Goal: Find contact information: Find contact information

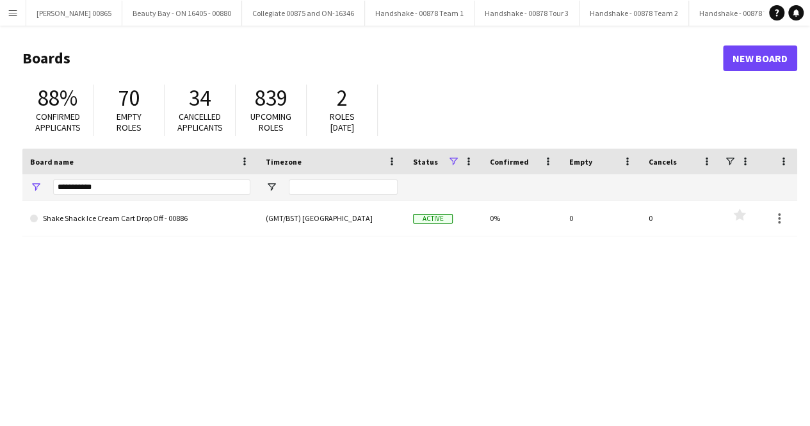
click at [88, 195] on div "**********" at bounding box center [151, 187] width 197 height 26
click at [88, 186] on input "**********" at bounding box center [151, 186] width 197 height 15
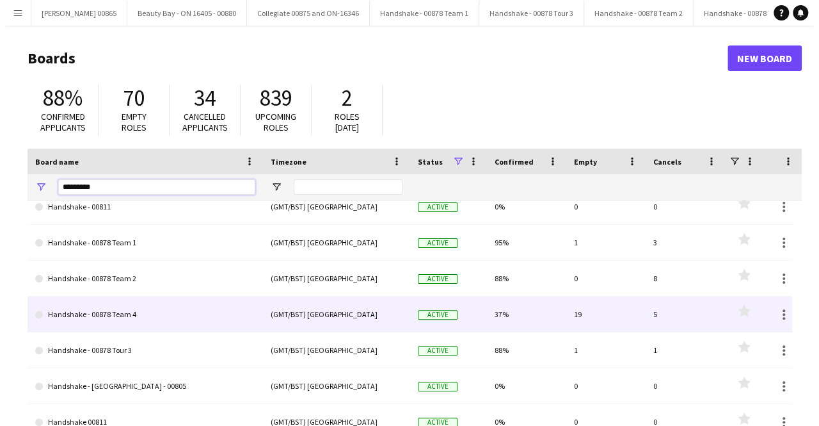
scroll to position [17, 0]
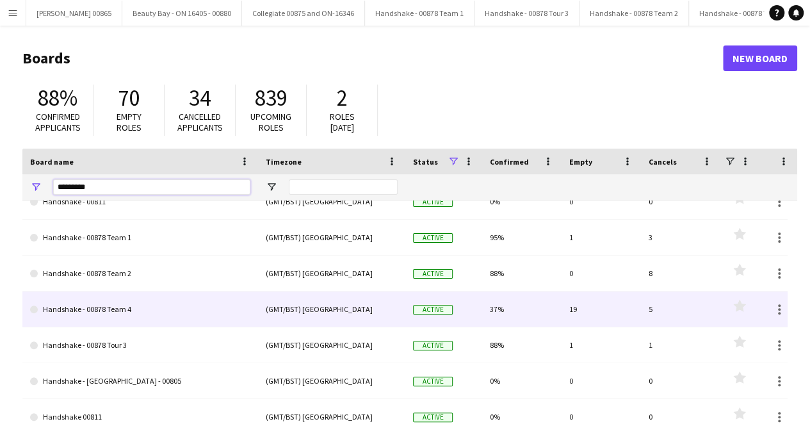
type input "*********"
click at [159, 314] on link "Handshake - 00878 Team 4" at bounding box center [140, 309] width 220 height 36
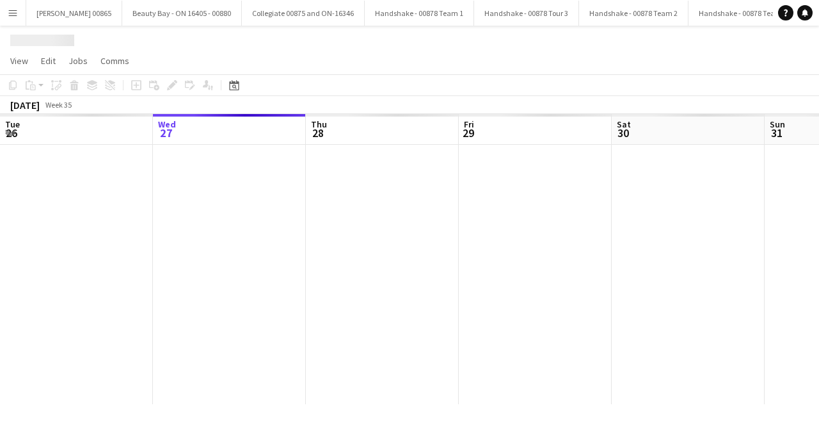
scroll to position [0, 12]
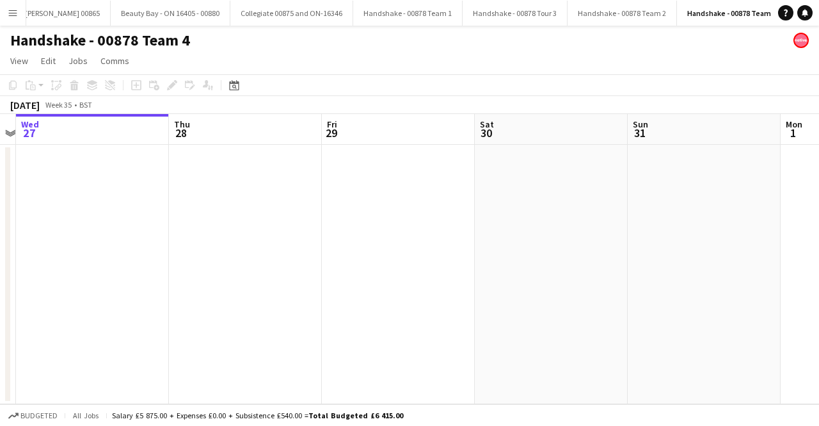
drag, startPoint x: 699, startPoint y: 272, endPoint x: 228, endPoint y: 277, distance: 471.0
click at [228, 276] on app-calendar-viewport "Sun 24 Mon 25 Tue 26 Wed 27 Thu 28 Fri 29 Sat 30 Sun 31 Mon 1 Tue 2 Wed 3" at bounding box center [409, 259] width 819 height 290
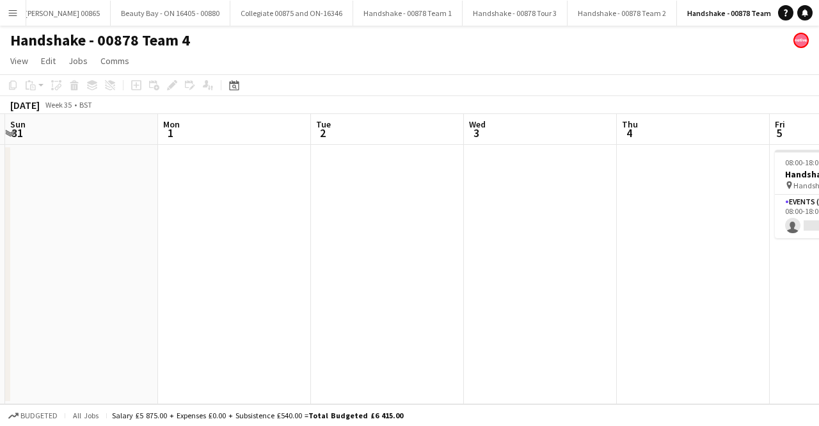
drag, startPoint x: 585, startPoint y: 264, endPoint x: 599, endPoint y: 268, distance: 14.4
click at [265, 264] on app-calendar-viewport "Thu 28 Fri 29 Sat 30 Sun 31 Mon 1 Tue 2 Wed 3 Thu 4 Fri 5 0/1 1 Job Sat 6 Sun 7…" at bounding box center [409, 259] width 819 height 290
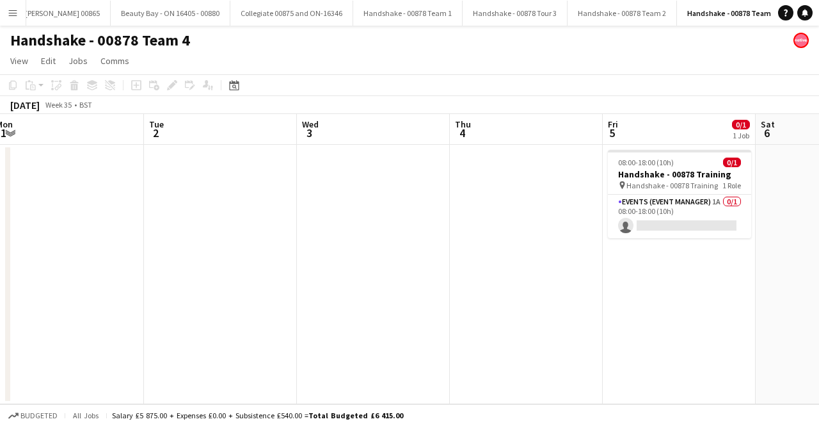
drag, startPoint x: 688, startPoint y: 253, endPoint x: 202, endPoint y: 253, distance: 485.7
click at [202, 253] on app-calendar-viewport "Sat 30 Sun 31 Mon 1 Tue 2 Wed 3 Thu 4 Fri 5 0/1 1 Job Sat 6 Sun 7 Mon 8 Tue 9 0…" at bounding box center [409, 259] width 819 height 290
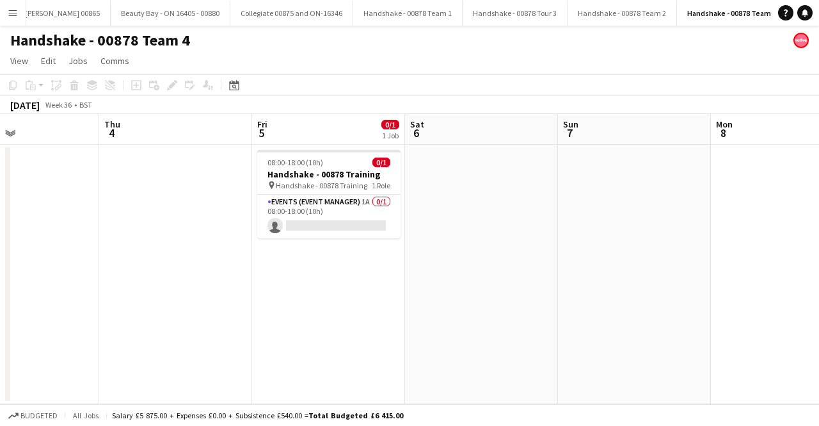
drag, startPoint x: 426, startPoint y: 262, endPoint x: 319, endPoint y: 270, distance: 106.6
click at [239, 267] on app-calendar-viewport "Mon 1 Tue 2 Wed 3 Thu 4 Fri 5 0/1 1 Job Sat 6 Sun 7 Mon 8 Tue 9 Wed 10 Thu 11 0…" at bounding box center [409, 259] width 819 height 290
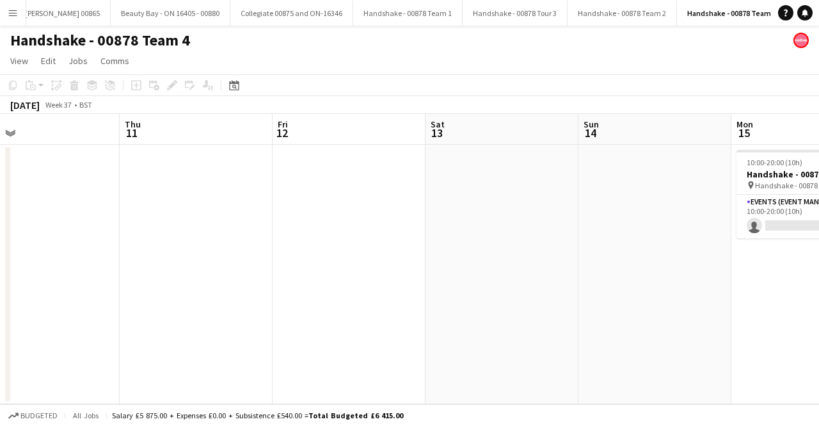
drag, startPoint x: 385, startPoint y: 256, endPoint x: 282, endPoint y: 256, distance: 103.7
click at [284, 256] on app-calendar-viewport "Sun 7 Mon 8 Tue 9 Wed 10 Thu 11 Fri 12 Sat 13 Sun 14 Mon 15 0/1 1 Job Tue 16 We…" at bounding box center [409, 259] width 819 height 290
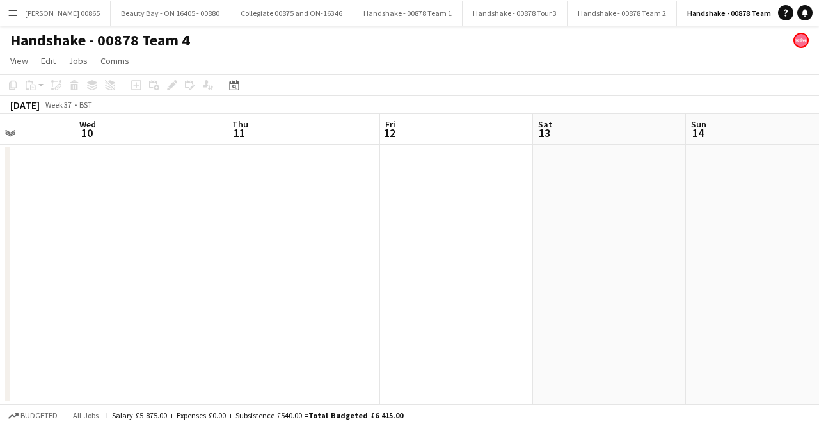
drag, startPoint x: 335, startPoint y: 246, endPoint x: 175, endPoint y: 257, distance: 161.0
click at [179, 255] on app-calendar-viewport "Sun 7 Mon 8 Tue 9 Wed 10 Thu 11 Fri 12 Sat 13 Sun 14 Mon 15 0/1 1 Job Tue 16 2/…" at bounding box center [409, 259] width 819 height 290
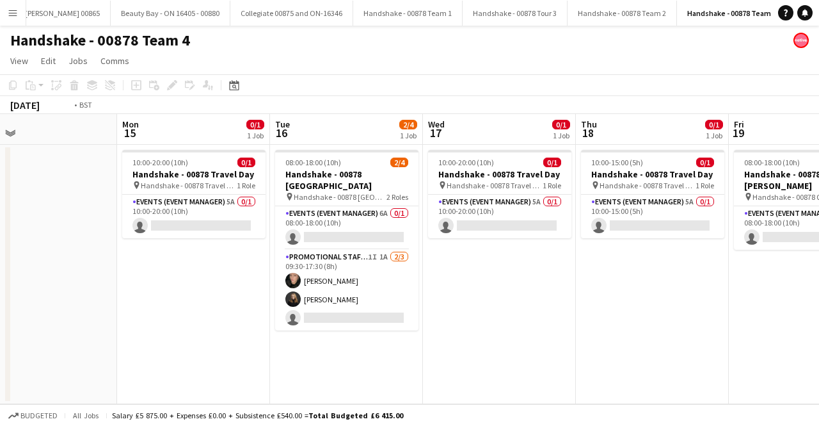
drag, startPoint x: 665, startPoint y: 249, endPoint x: 422, endPoint y: 260, distance: 243.4
click at [237, 255] on app-calendar-viewport "Thu 11 Fri 12 Sat 13 Sun 14 Mon 15 0/1 1 Job Tue 16 2/4 1 Job Wed 17 0/1 1 Job …" at bounding box center [409, 259] width 819 height 290
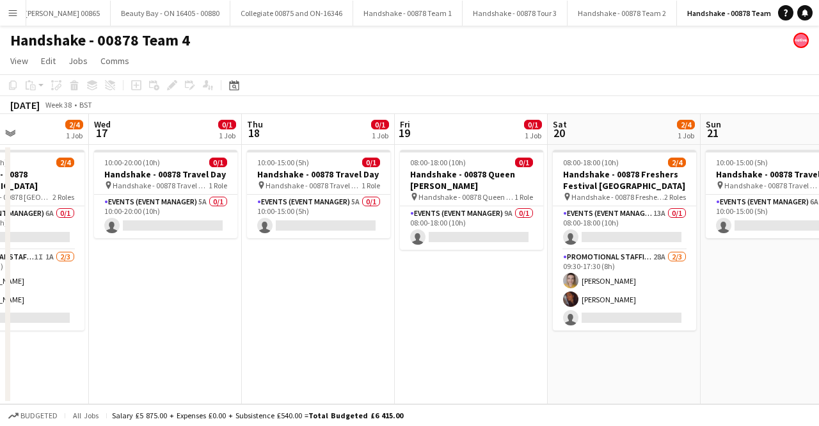
drag, startPoint x: 690, startPoint y: 249, endPoint x: 596, endPoint y: 259, distance: 94.0
click at [331, 258] on app-calendar-viewport "Sat 13 Sun 14 Mon 15 0/1 1 Job Tue 16 2/4 1 Job Wed 17 0/1 1 Job Thu 18 0/1 1 J…" at bounding box center [409, 259] width 819 height 290
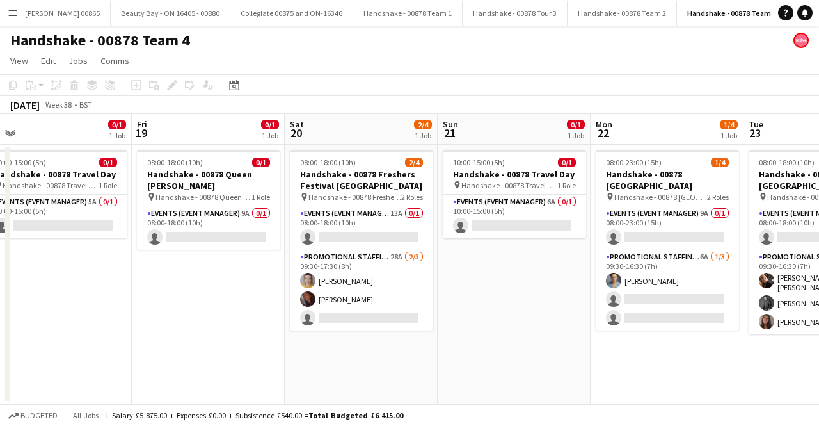
drag, startPoint x: 642, startPoint y: 348, endPoint x: 737, endPoint y: 346, distance: 95.4
click at [737, 346] on app-calendar-viewport "Mon 15 0/1 1 Job Tue 16 2/4 1 Job Wed 17 0/1 1 Job Thu 18 0/1 1 Job Fri 19 0/1 …" at bounding box center [409, 259] width 819 height 290
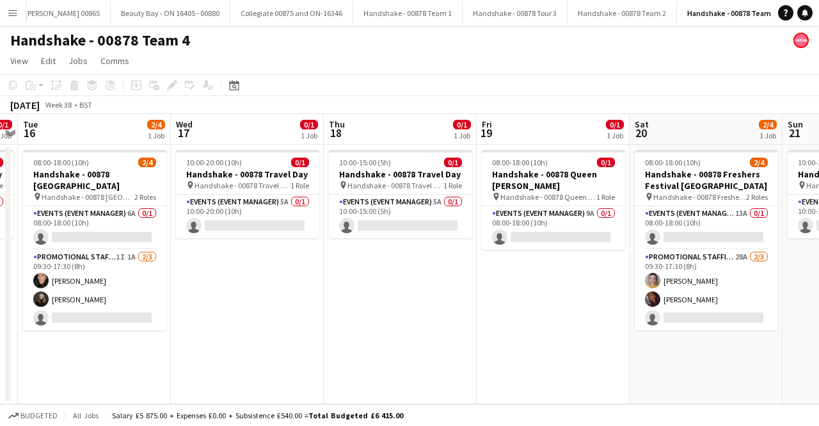
scroll to position [0, 287]
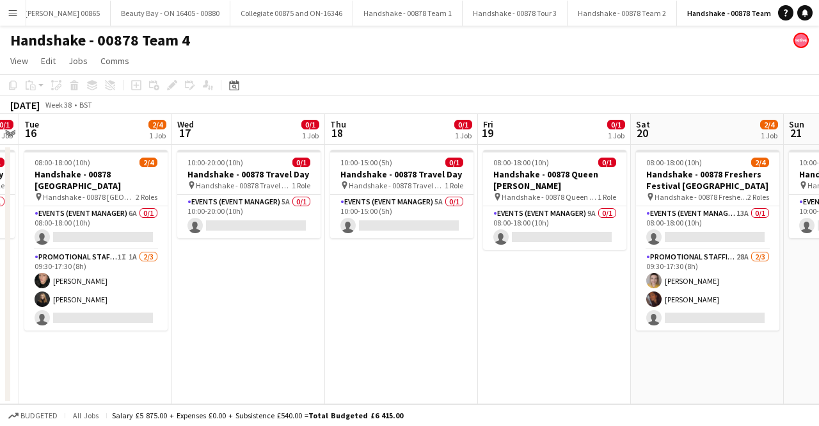
drag, startPoint x: 223, startPoint y: 351, endPoint x: 570, endPoint y: 349, distance: 346.2
click at [570, 349] on app-calendar-viewport "Sun 14 Mon 15 0/1 1 Job Tue 16 2/4 1 Job Wed 17 0/1 1 Job Thu 18 0/1 1 Job Fri …" at bounding box center [409, 259] width 819 height 290
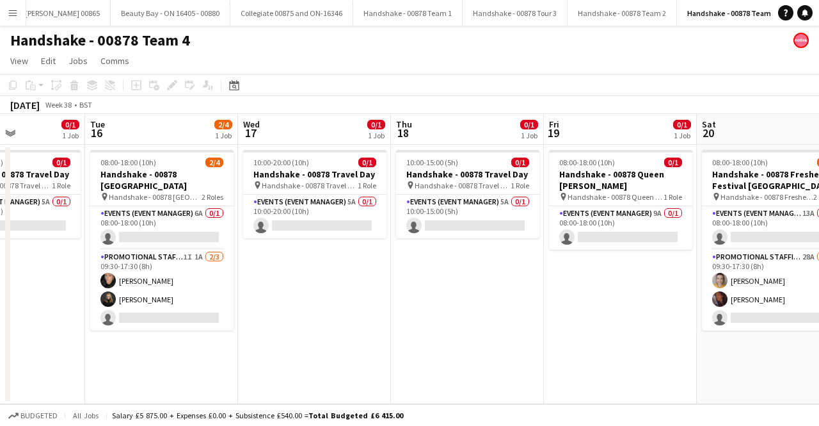
drag, startPoint x: 382, startPoint y: 334, endPoint x: 448, endPoint y: 333, distance: 65.9
click at [448, 333] on app-calendar-viewport "Sat 13 Sun 14 Mon 15 0/1 1 Job Tue 16 2/4 1 Job Wed 17 0/1 1 Job Thu 18 0/1 1 J…" at bounding box center [409, 259] width 819 height 290
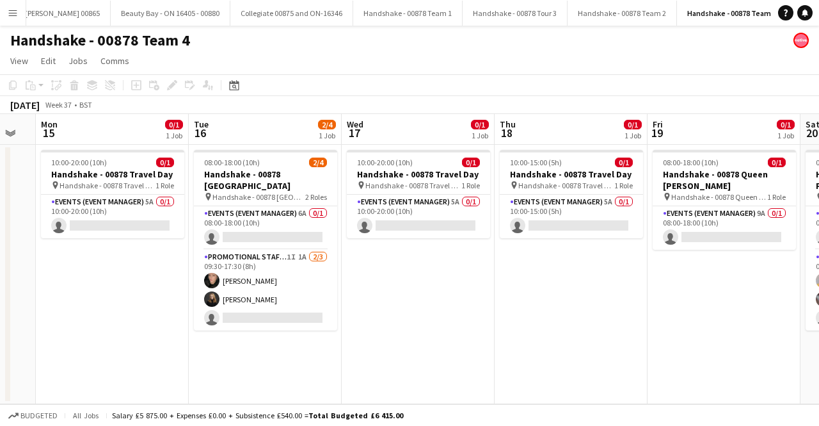
drag, startPoint x: 456, startPoint y: 330, endPoint x: 544, endPoint y: 330, distance: 88.3
click at [544, 330] on app-calendar-viewport "Sat 13 Sun 14 Mon 15 0/1 1 Job Tue 16 2/4 1 Job Wed 17 0/1 1 Job Thu 18 0/1 1 J…" at bounding box center [409, 259] width 819 height 290
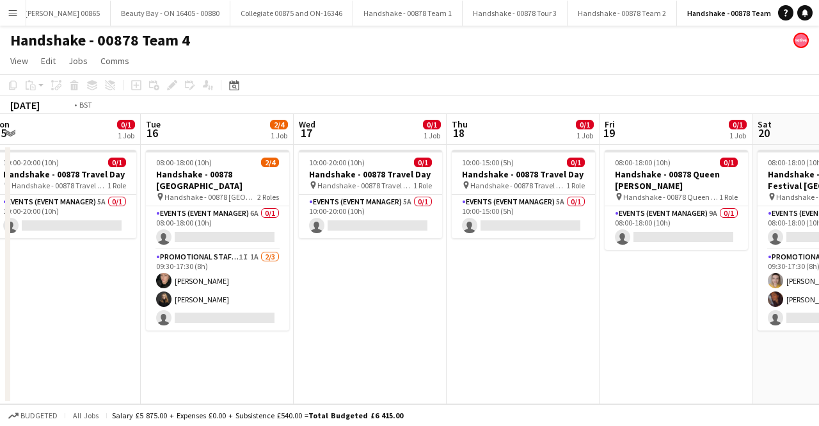
drag, startPoint x: 544, startPoint y: 330, endPoint x: 454, endPoint y: 337, distance: 89.9
click at [297, 339] on app-calendar-viewport "Fri 12 Sat 13 Sun 14 Mon 15 0/1 1 Job Tue 16 2/4 1 Job Wed 17 0/1 1 Job Thu 18 …" at bounding box center [409, 259] width 819 height 290
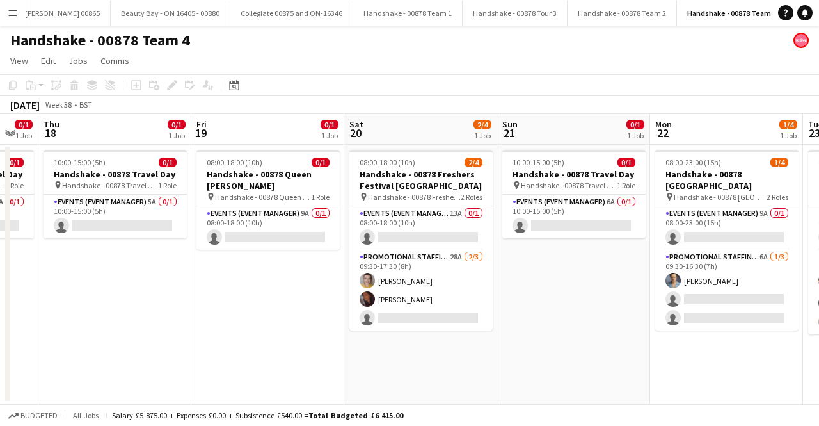
drag, startPoint x: 612, startPoint y: 321, endPoint x: 255, endPoint y: 326, distance: 357.1
click at [223, 324] on app-calendar-viewport "Sun 14 Mon 15 0/1 1 Job Tue 16 2/4 1 Job Wed 17 0/1 1 Job Thu 18 0/1 1 Job Fri …" at bounding box center [409, 259] width 819 height 290
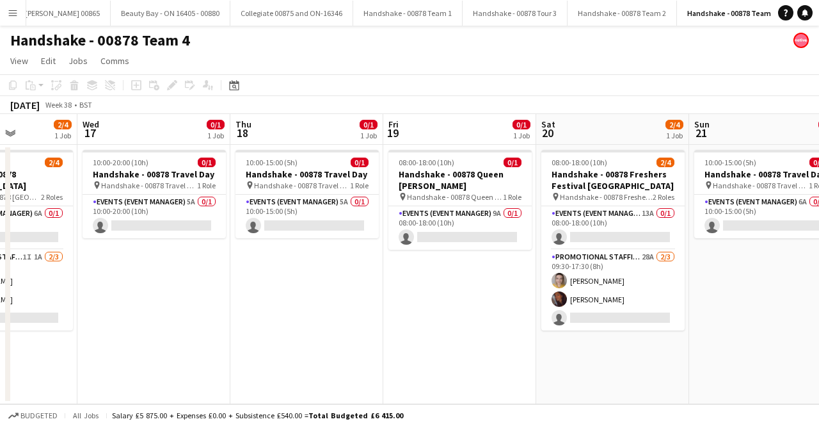
drag, startPoint x: 495, startPoint y: 336, endPoint x: 715, endPoint y: 326, distance: 220.4
click at [715, 326] on app-calendar-viewport "Sun 14 Mon 15 0/1 1 Job Tue 16 2/4 1 Job Wed 17 0/1 1 Job Thu 18 0/1 1 Job Fri …" at bounding box center [409, 259] width 819 height 290
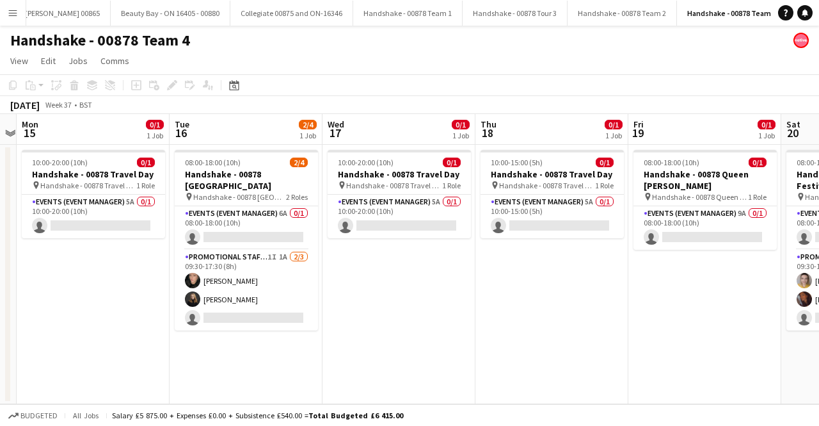
scroll to position [0, 285]
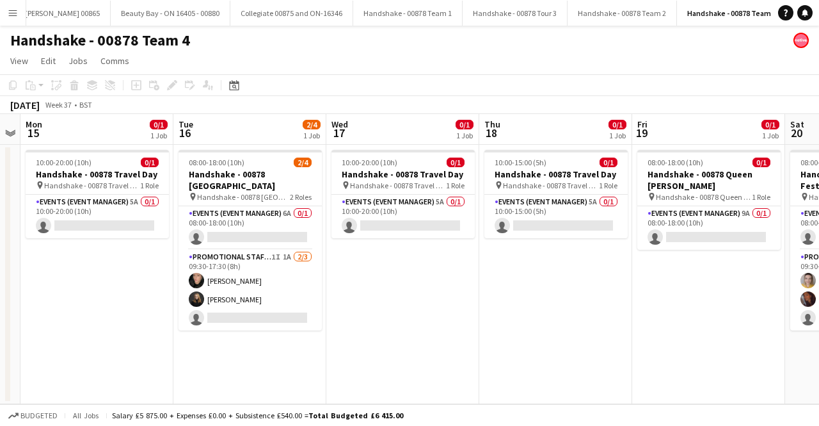
drag, startPoint x: 371, startPoint y: 324, endPoint x: 598, endPoint y: 324, distance: 227.2
click at [598, 324] on app-calendar-viewport "Sat 13 Sun 14 Mon 15 0/1 1 Job Tue 16 2/4 1 Job Wed 17 0/1 1 Job Thu 18 0/1 1 J…" at bounding box center [409, 259] width 819 height 290
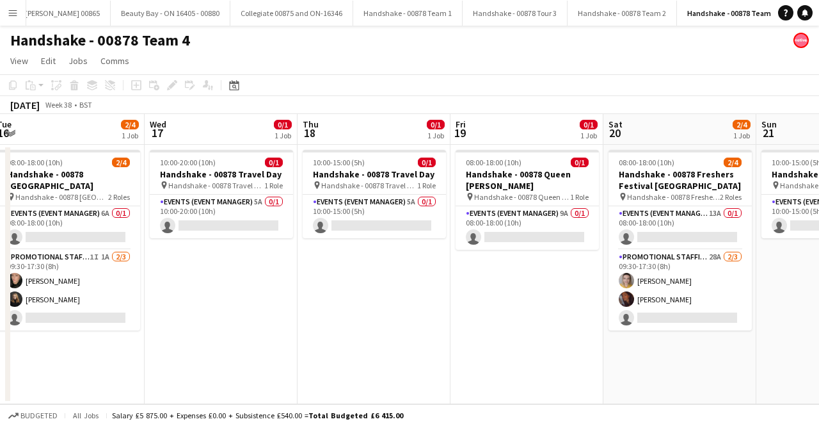
drag, startPoint x: 431, startPoint y: 330, endPoint x: 413, endPoint y: 330, distance: 17.3
click at [415, 330] on app-calendar-viewport "Sat 13 Sun 14 Mon 15 0/1 1 Job Tue 16 2/4 1 Job Wed 17 0/1 1 Job Thu 18 0/1 1 J…" at bounding box center [409, 259] width 819 height 290
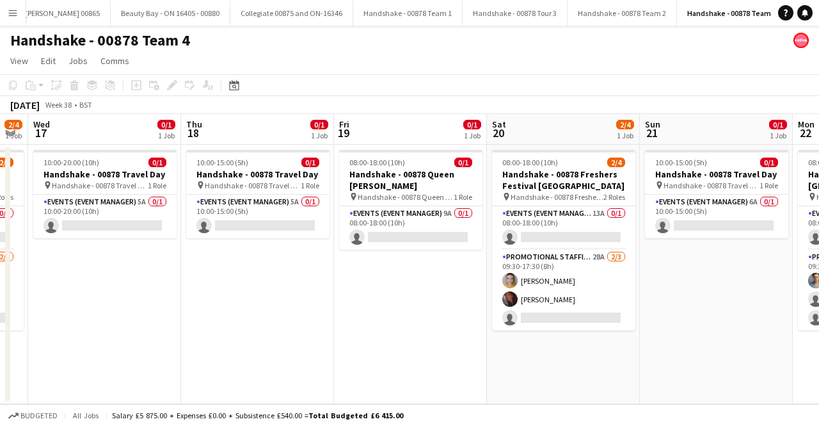
scroll to position [0, 585]
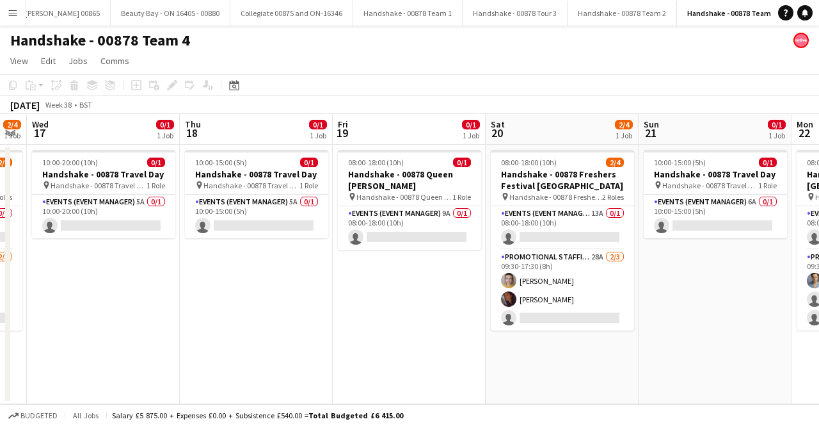
drag, startPoint x: 555, startPoint y: 328, endPoint x: 438, endPoint y: 339, distance: 118.2
click at [438, 339] on app-calendar-viewport "Sat 13 Sun 14 Mon 15 0/1 1 Job Tue 16 2/4 1 Job Wed 17 0/1 1 Job Thu 18 0/1 1 J…" at bounding box center [409, 259] width 819 height 290
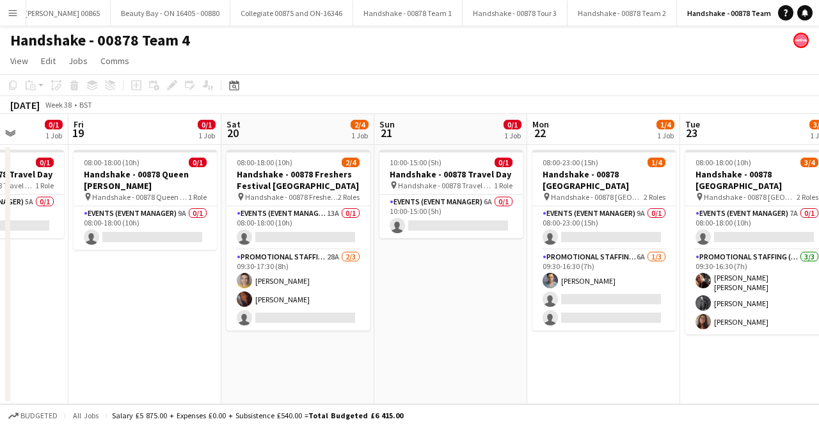
scroll to position [0, 545]
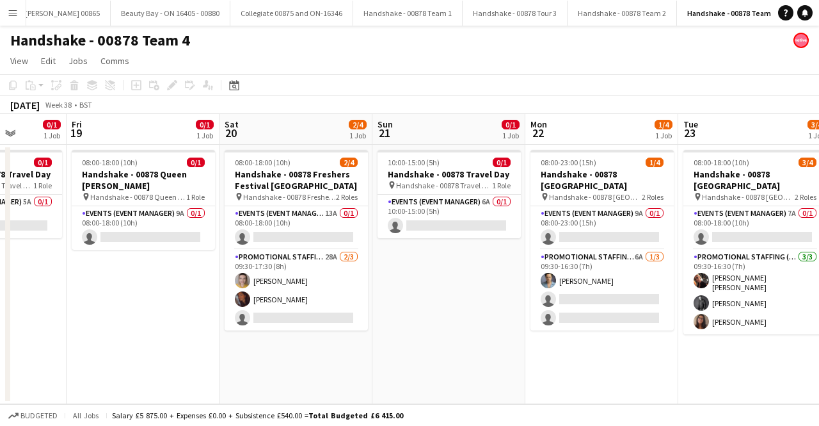
drag, startPoint x: 681, startPoint y: 340, endPoint x: 467, endPoint y: 342, distance: 213.8
click at [467, 342] on app-calendar-viewport "Mon 15 0/1 1 Job Tue 16 2/4 1 Job Wed 17 0/1 1 Job Thu 18 0/1 1 Job Fri 19 0/1 …" at bounding box center [409, 259] width 819 height 290
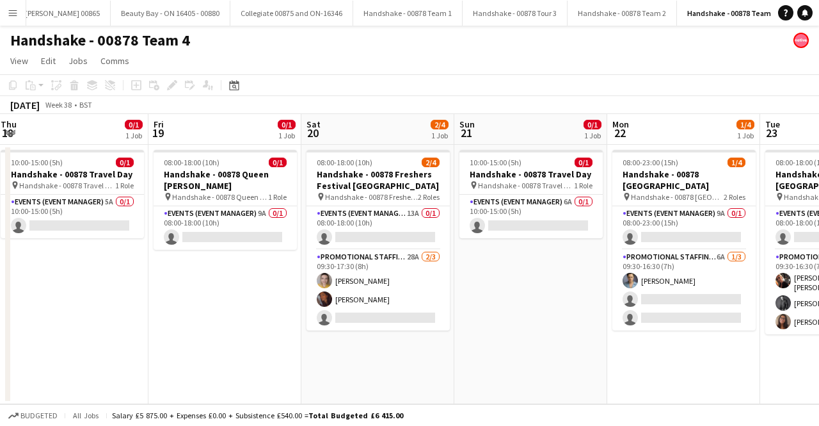
scroll to position [0, 474]
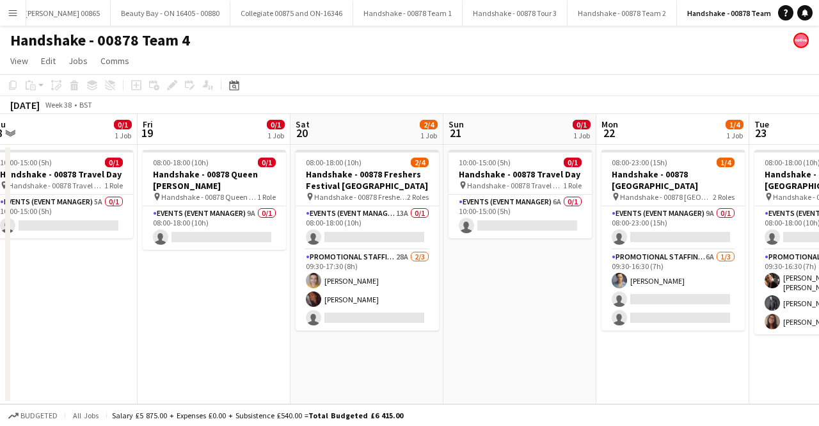
drag, startPoint x: 728, startPoint y: 375, endPoint x: 493, endPoint y: 373, distance: 234.9
click at [493, 373] on app-calendar-viewport "Mon 15 0/1 1 Job Tue 16 2/4 1 Job Wed 17 0/1 1 Job Thu 18 0/1 1 Job Fri 19 0/1 …" at bounding box center [409, 259] width 819 height 290
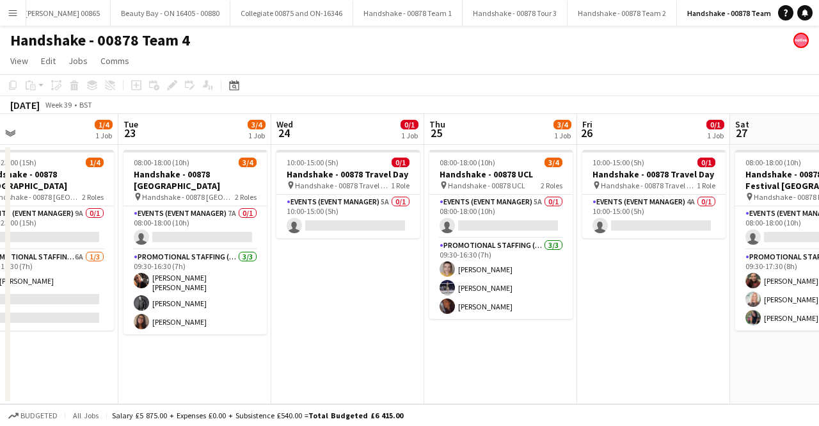
drag, startPoint x: 604, startPoint y: 368, endPoint x: 247, endPoint y: 365, distance: 357.1
click at [247, 365] on app-calendar-viewport "Fri 19 0/1 1 Job Sat 20 2/4 1 Job Sun 21 0/1 1 Job Mon 22 1/4 1 Job Tue 23 3/4 …" at bounding box center [409, 259] width 819 height 290
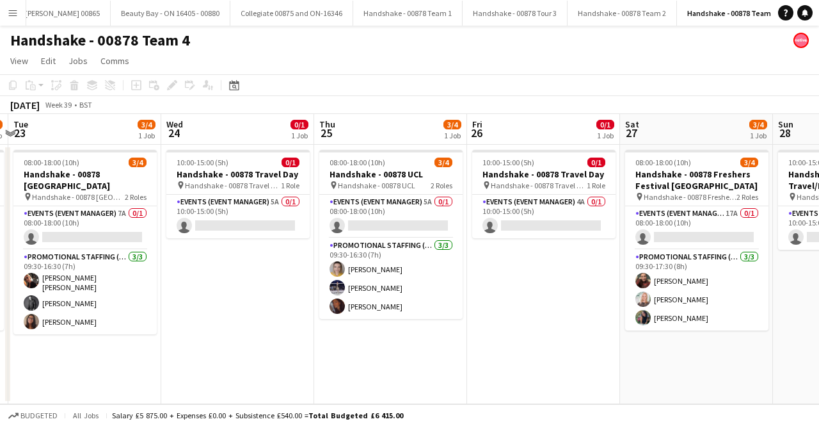
scroll to position [0, 606]
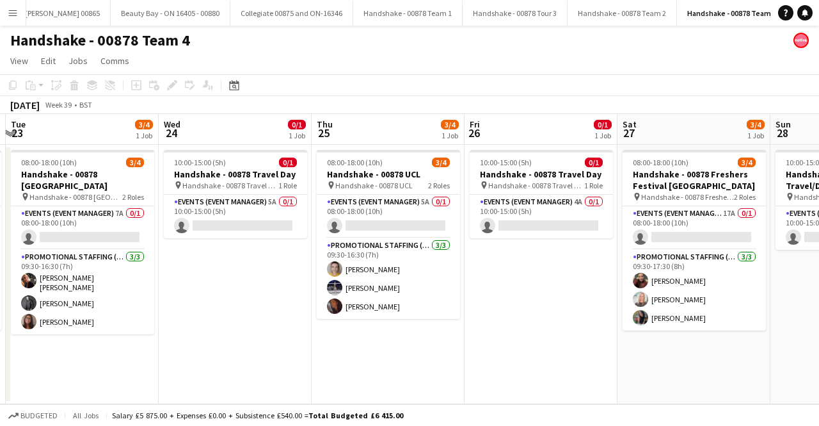
drag, startPoint x: 613, startPoint y: 315, endPoint x: 568, endPoint y: 318, distance: 44.9
click at [568, 318] on app-calendar-viewport "Fri 19 0/1 1 Job Sat 20 2/4 1 Job Sun 21 0/1 1 Job Mon 22 1/4 1 Job Tue 23 3/4 …" at bounding box center [409, 259] width 819 height 290
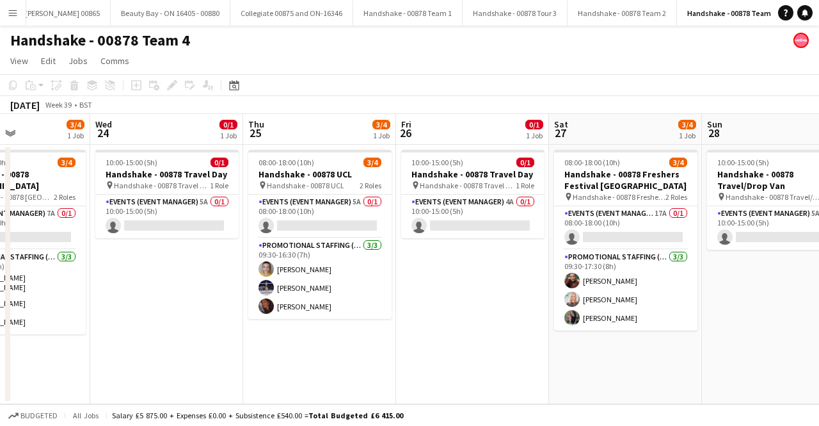
scroll to position [0, 424]
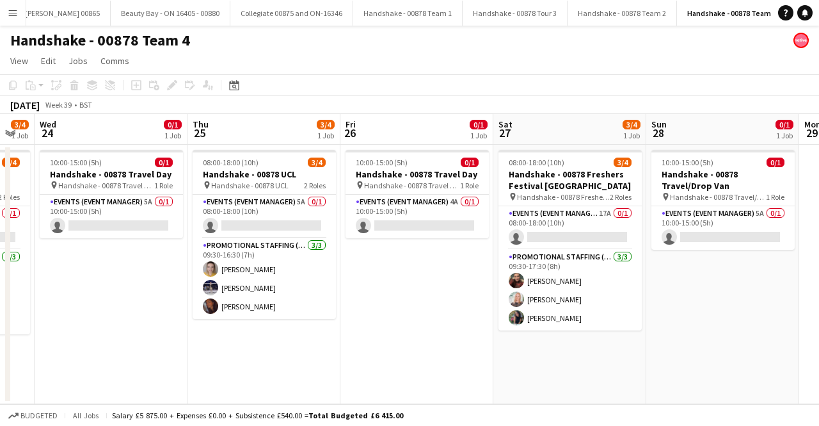
drag, startPoint x: 552, startPoint y: 322, endPoint x: 427, endPoint y: 341, distance: 125.6
click at [427, 341] on app-calendar-viewport "Sun 21 0/1 1 Job Mon 22 1/4 1 Job Tue 23 3/4 1 Job Wed 24 0/1 1 Job Thu 25 3/4 …" at bounding box center [409, 259] width 819 height 290
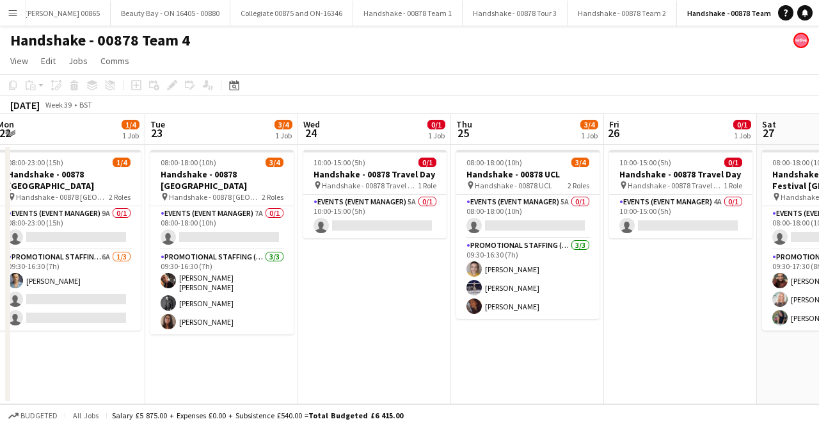
drag, startPoint x: 91, startPoint y: 265, endPoint x: 355, endPoint y: 264, distance: 263.7
click at [355, 264] on app-calendar-viewport "Sat 20 2/4 1 Job Sun 21 0/1 1 Job Mon 22 1/4 1 Job Tue 23 3/4 1 Job Wed 24 0/1 …" at bounding box center [409, 259] width 819 height 290
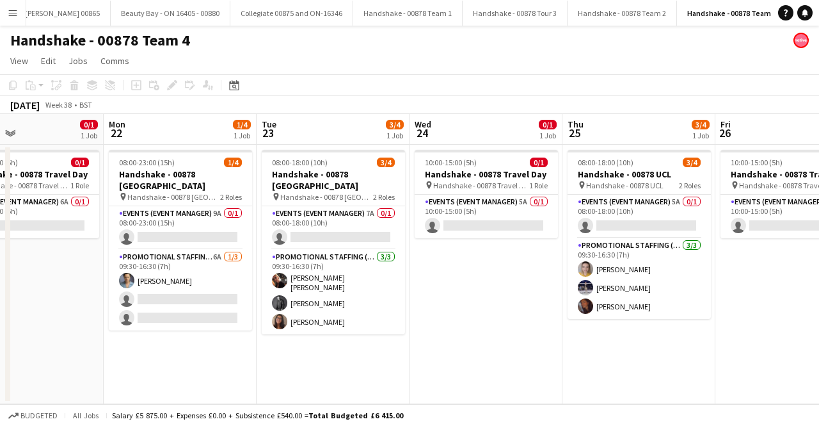
drag, startPoint x: 362, startPoint y: 284, endPoint x: 474, endPoint y: 285, distance: 112.0
click at [474, 285] on app-calendar-viewport "Fri 19 0/1 1 Job Sat 20 2/4 1 Job Sun 21 0/1 1 Job Mon 22 1/4 1 Job Tue 23 3/4 …" at bounding box center [409, 259] width 819 height 290
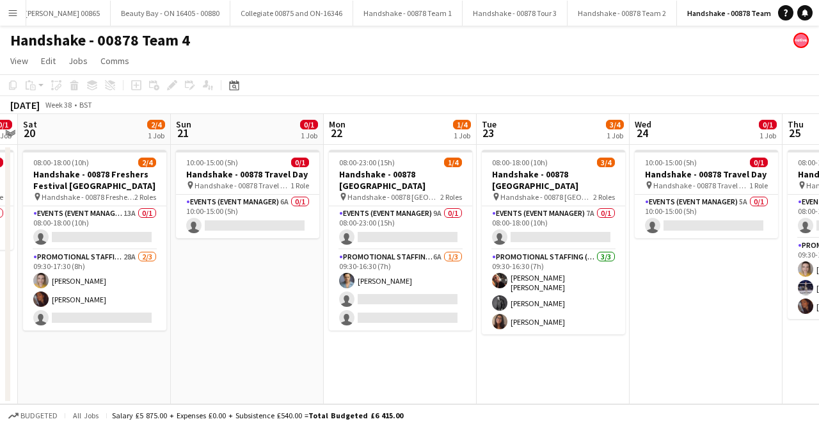
drag, startPoint x: 156, startPoint y: 344, endPoint x: 376, endPoint y: 344, distance: 219.5
click at [376, 344] on app-calendar-viewport "Thu 18 0/1 1 Job Fri 19 0/1 1 Job Sat 20 2/4 1 Job Sun 21 0/1 1 Job Mon 22 1/4 …" at bounding box center [409, 259] width 819 height 290
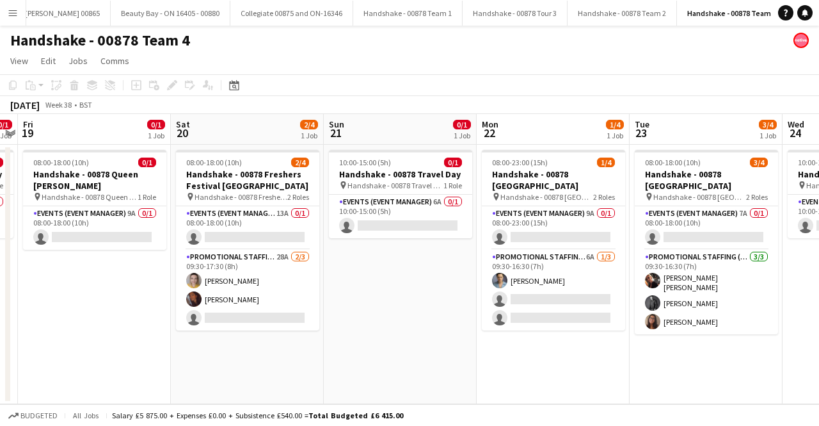
scroll to position [0, 271]
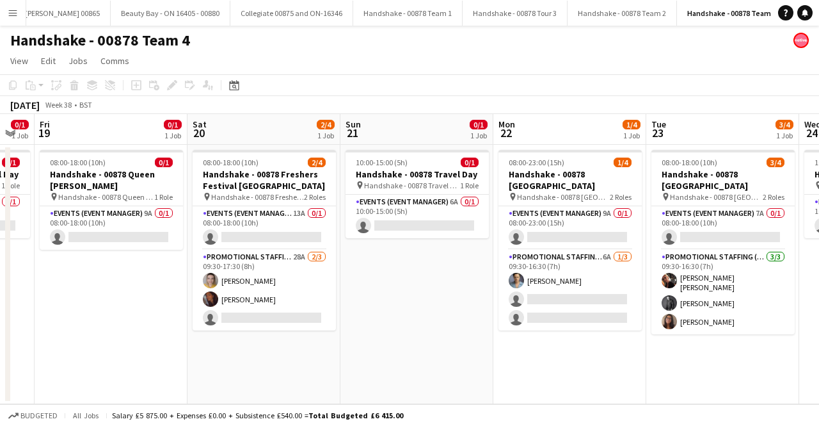
drag, startPoint x: 260, startPoint y: 343, endPoint x: 430, endPoint y: 342, distance: 170.2
click at [430, 342] on app-calendar-viewport "Wed 17 0/1 1 Job Thu 18 0/1 1 Job Fri 19 0/1 1 Job Sat 20 2/4 1 Job Sun 21 0/1 …" at bounding box center [409, 259] width 819 height 290
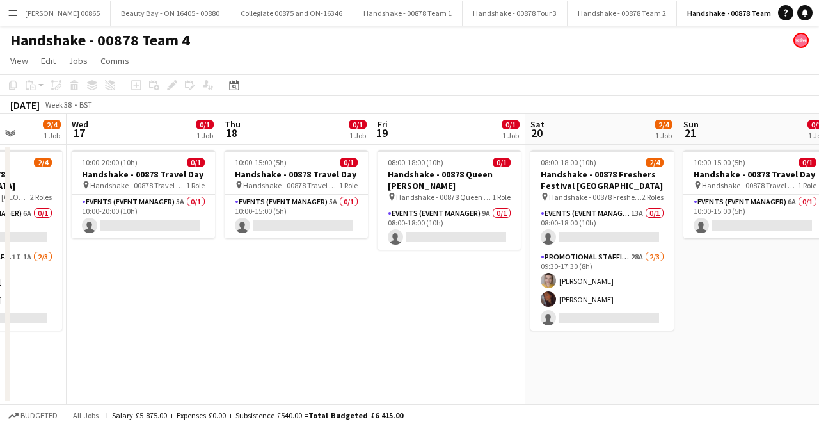
drag, startPoint x: 107, startPoint y: 294, endPoint x: 598, endPoint y: 270, distance: 491.4
click at [598, 270] on app-calendar-viewport "Sun 14 Mon 15 0/1 1 Job Tue 16 2/4 1 Job Wed 17 0/1 1 Job Thu 18 0/1 1 Job Fri …" at bounding box center [409, 259] width 819 height 290
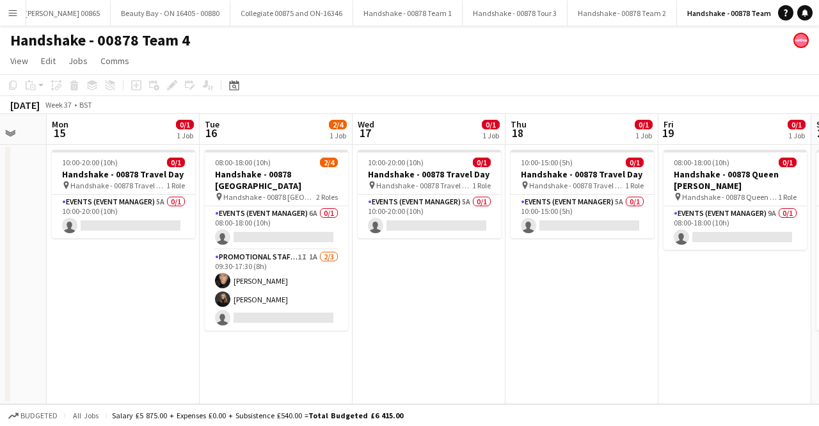
drag, startPoint x: 433, startPoint y: 296, endPoint x: 566, endPoint y: 294, distance: 133.1
click at [566, 294] on app-calendar-viewport "Sat 13 Sun 14 Mon 15 0/1 1 Job Tue 16 2/4 1 Job Wed 17 0/1 1 Job Thu 18 0/1 1 J…" at bounding box center [409, 259] width 819 height 290
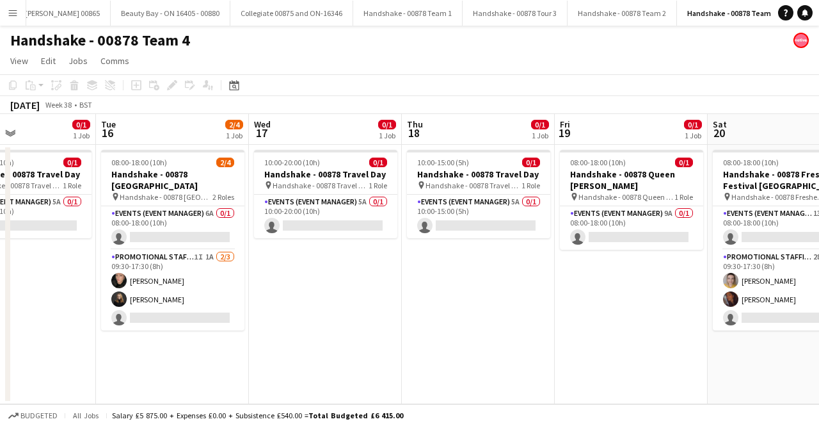
drag, startPoint x: 328, startPoint y: 298, endPoint x: 224, endPoint y: 295, distance: 103.7
click at [224, 295] on app-calendar-viewport "Fri 12 Sat 13 Sun 14 Mon 15 0/1 1 Job Tue 16 2/4 1 Job Wed 17 0/1 1 Job Thu 18 …" at bounding box center [409, 259] width 819 height 290
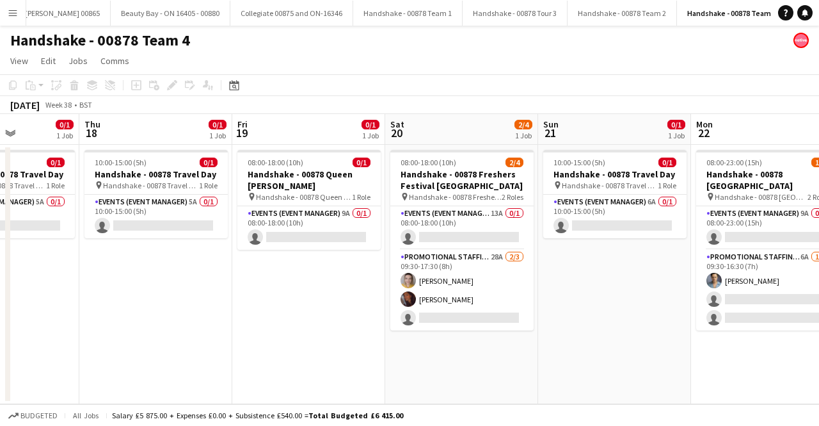
drag, startPoint x: 68, startPoint y: 289, endPoint x: 40, endPoint y: 289, distance: 28.2
click at [40, 289] on app-calendar-viewport "Sun 14 Mon 15 0/1 1 Job Tue 16 2/4 1 Job Wed 17 0/1 1 Job Thu 18 0/1 1 Job Fri …" at bounding box center [409, 259] width 819 height 290
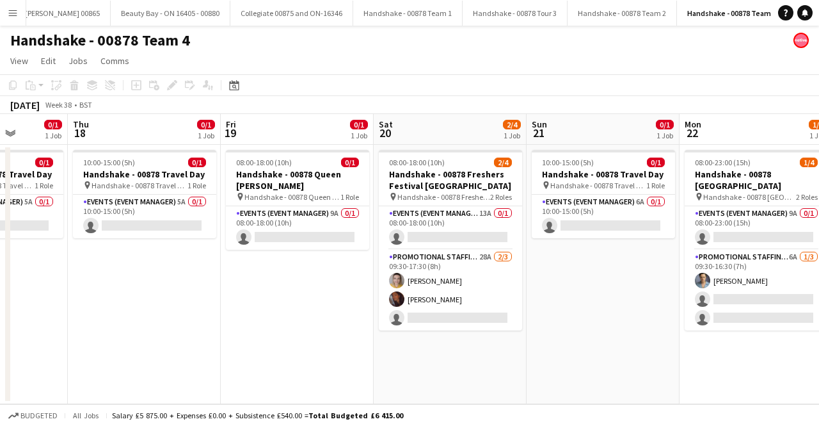
click at [15, 12] on app-icon "Menu" at bounding box center [13, 13] width 10 height 10
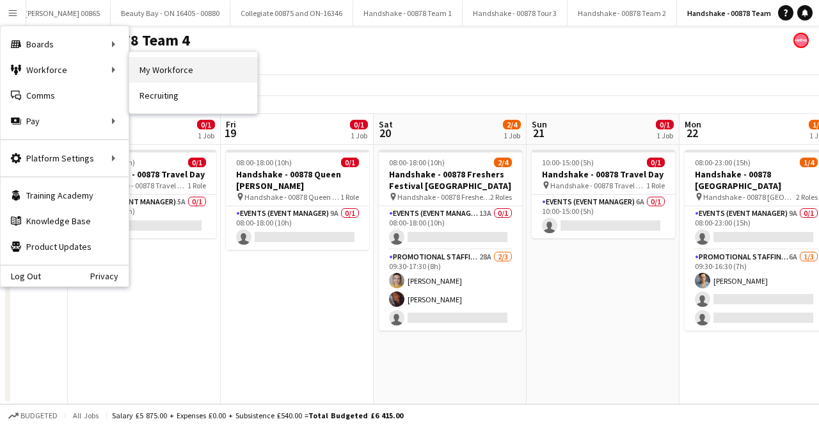
click at [156, 69] on link "My Workforce" at bounding box center [193, 70] width 128 height 26
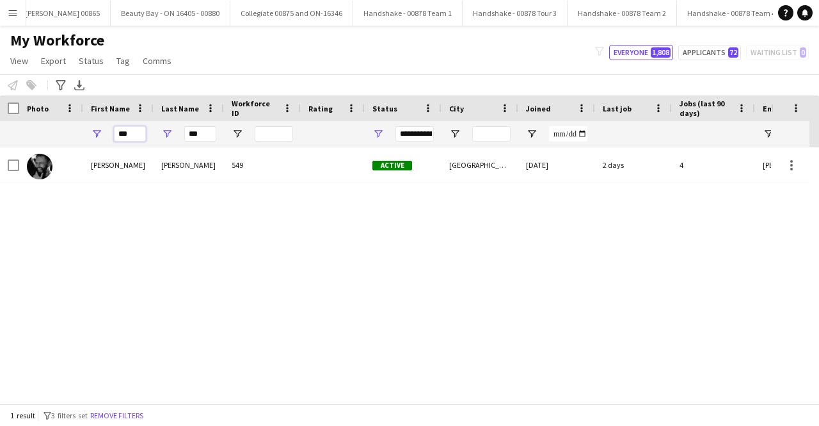
click at [132, 132] on input "***" at bounding box center [130, 133] width 32 height 15
type input "*******"
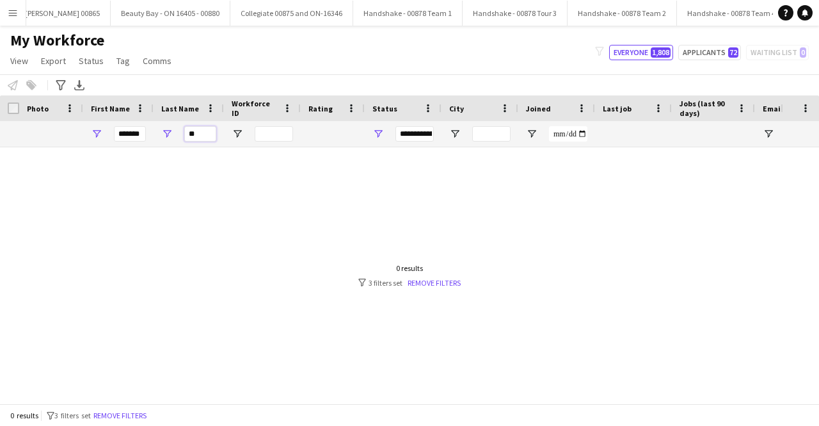
type input "*"
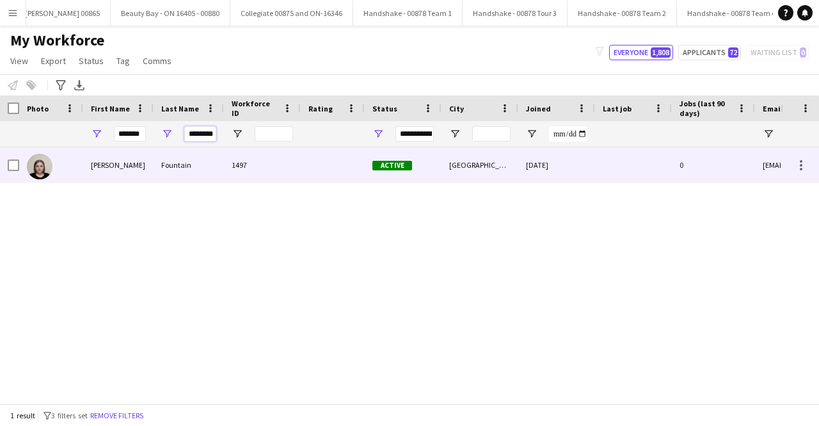
type input "********"
click at [148, 170] on div "[PERSON_NAME]" at bounding box center [118, 164] width 70 height 35
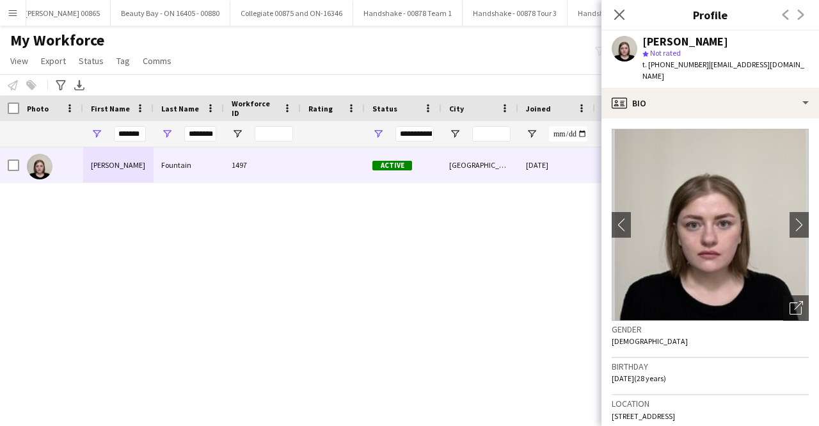
click at [430, 373] on div "[PERSON_NAME] 1497 Active [GEOGRAPHIC_DATA] [DATE] 0 [EMAIL_ADDRESS][DOMAIN_NAM…" at bounding box center [390, 270] width 781 height 246
drag, startPoint x: 698, startPoint y: 66, endPoint x: 661, endPoint y: 62, distance: 36.7
click at [661, 62] on span "t. [PHONE_NUMBER]" at bounding box center [676, 65] width 67 height 10
copy span "7490223224"
click at [616, 13] on icon "Close pop-in" at bounding box center [619, 14] width 12 height 12
